Goal: Information Seeking & Learning: Learn about a topic

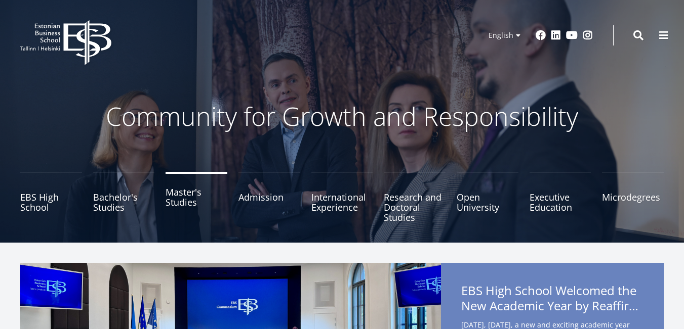
click at [182, 200] on link "Master's Studies" at bounding box center [196, 197] width 62 height 51
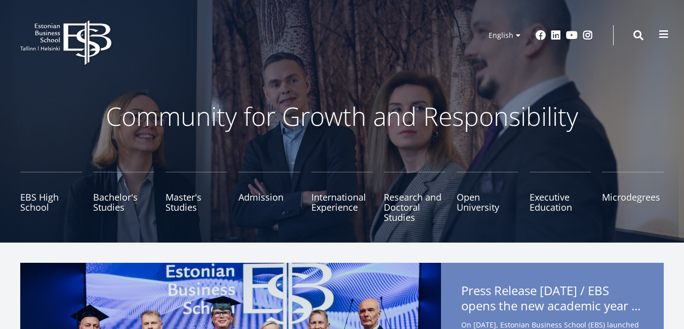
click at [669, 37] on button at bounding box center [663, 34] width 20 height 20
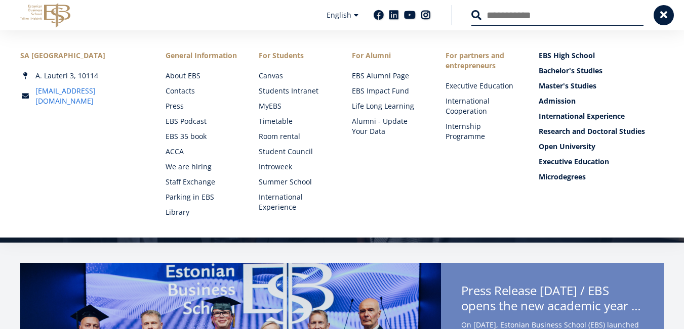
drag, startPoint x: 62, startPoint y: 96, endPoint x: 51, endPoint y: 92, distance: 12.0
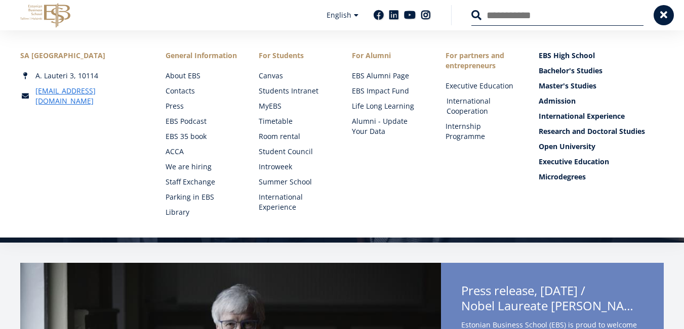
click at [475, 98] on link "International Cooperation" at bounding box center [482, 106] width 73 height 20
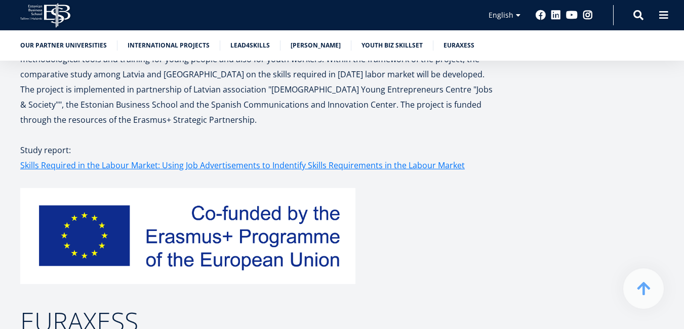
scroll to position [2575, 0]
